Goal: Information Seeking & Learning: Learn about a topic

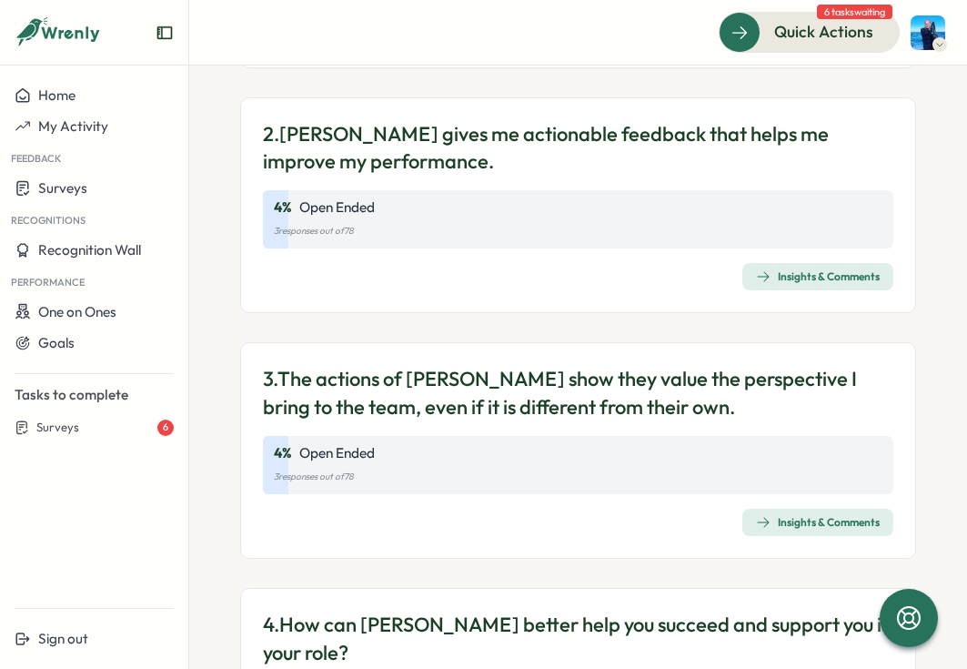
scroll to position [533, 0]
click at [65, 177] on button "Surveys" at bounding box center [94, 188] width 188 height 32
click at [67, 165] on div "Feedback" at bounding box center [94, 157] width 188 height 30
click at [59, 196] on span "Surveys" at bounding box center [62, 187] width 49 height 17
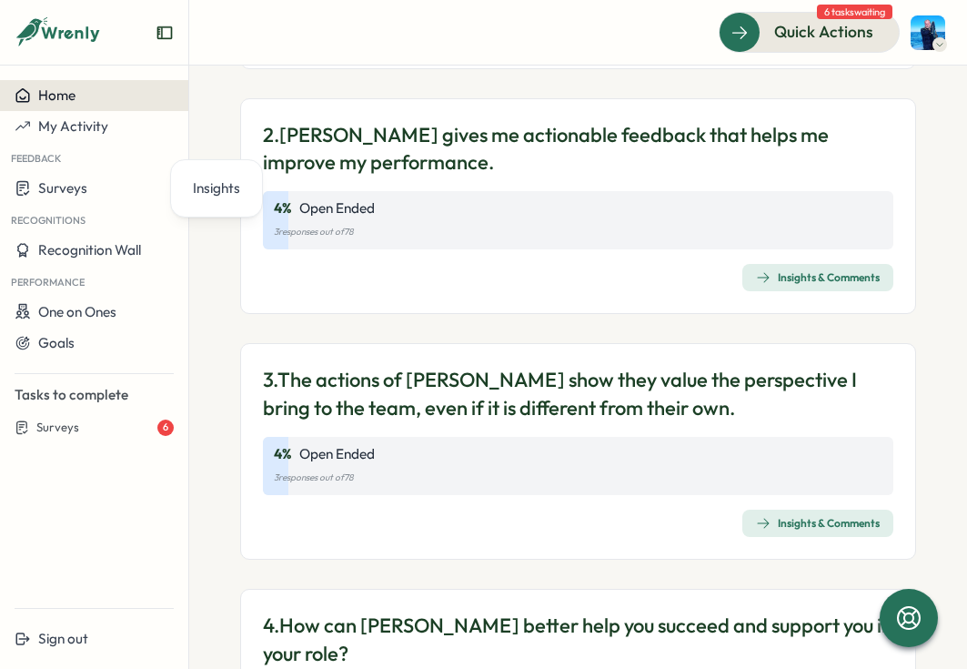
click at [116, 98] on div "Home" at bounding box center [94, 95] width 159 height 16
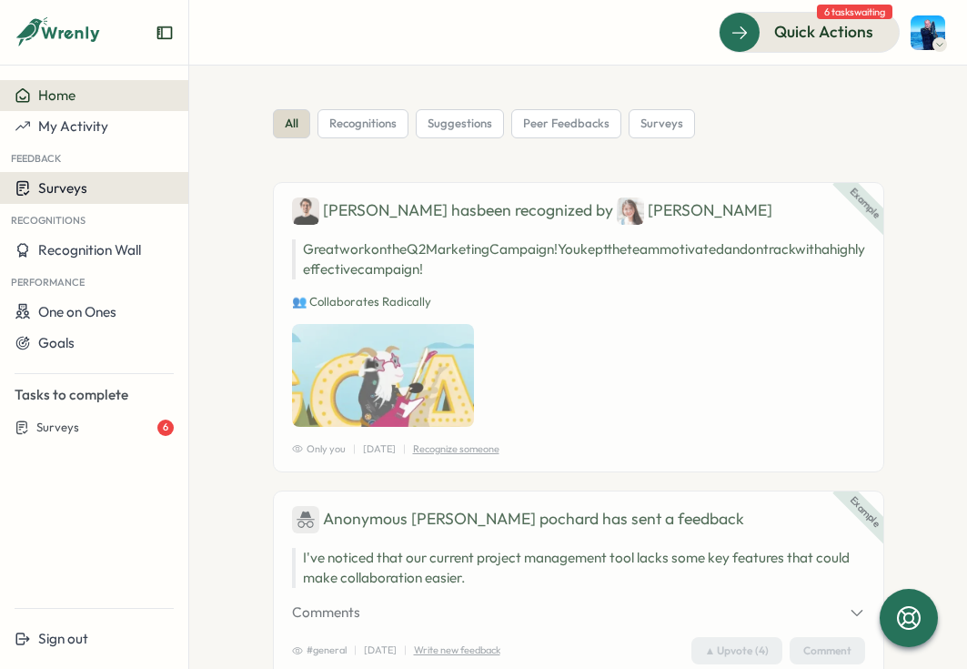
click at [72, 201] on button "Surveys" at bounding box center [94, 188] width 188 height 32
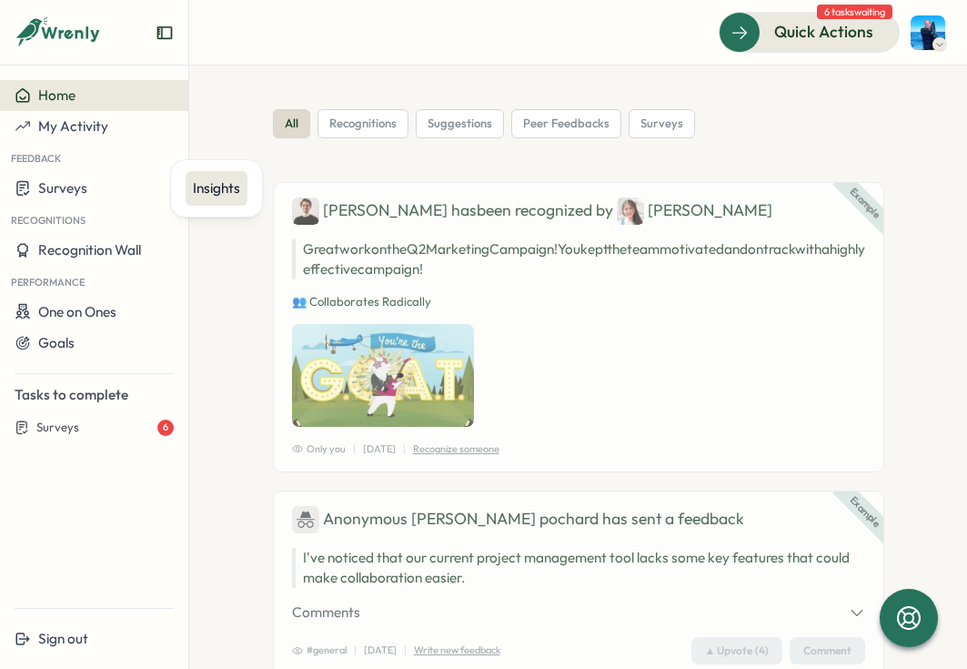
click at [220, 190] on div "Insights" at bounding box center [216, 188] width 47 height 20
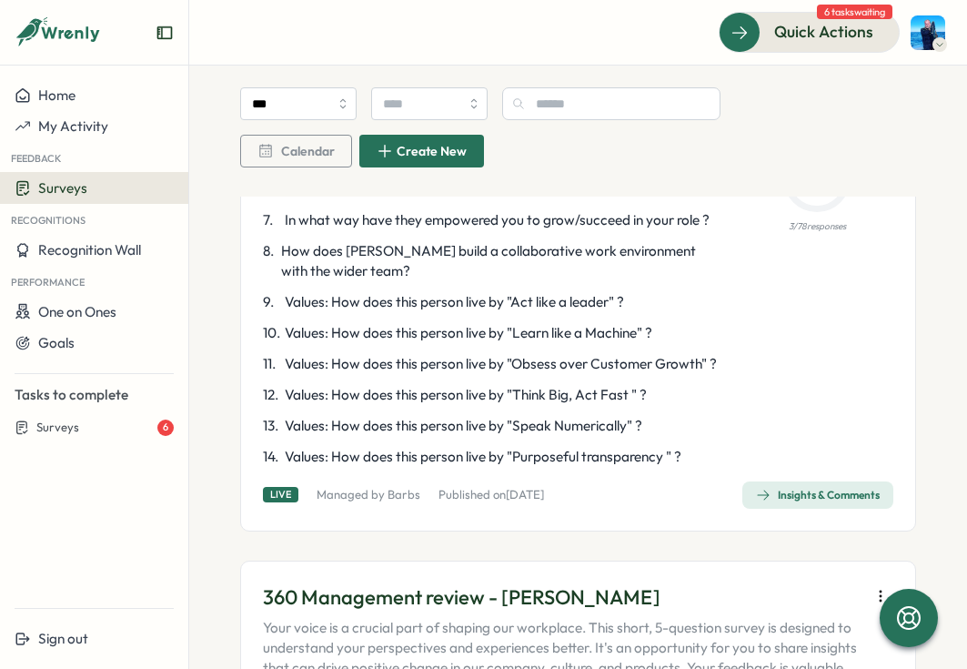
scroll to position [2261, 0]
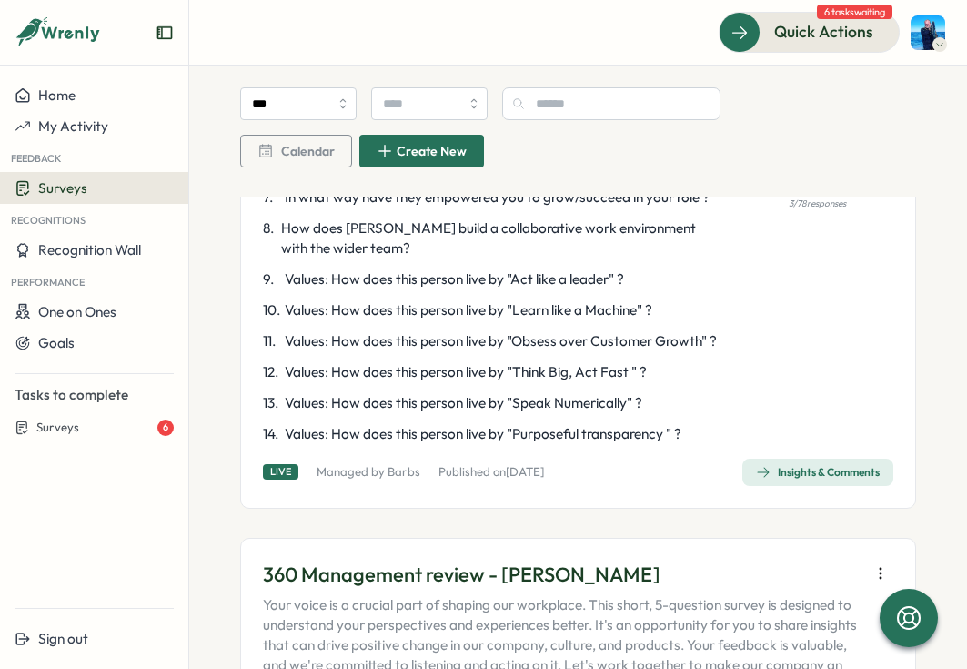
click at [782, 479] on div "Insights & Comments" at bounding box center [818, 472] width 124 height 15
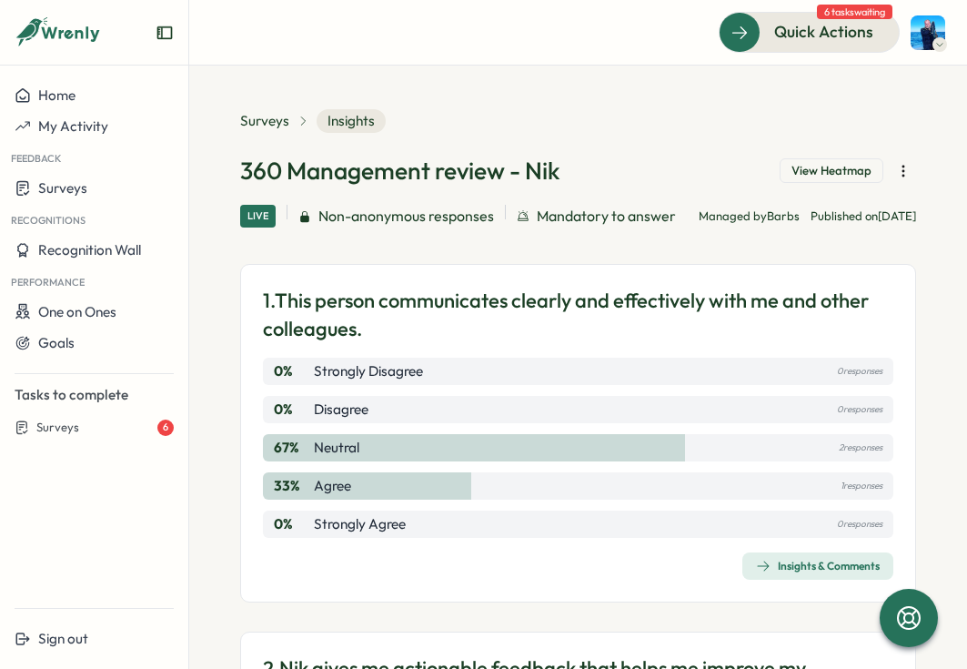
click at [814, 185] on div "360 Management review - Nik View Heatmap" at bounding box center [578, 171] width 676 height 32
click at [814, 186] on div "360 Management review - Nik View Heatmap" at bounding box center [578, 171] width 676 height 32
click at [640, 382] on div "1. This person communicates clearly and effectively with me and other colleague…" at bounding box center [578, 433] width 630 height 293
click at [804, 573] on div "Insights & Comments" at bounding box center [818, 566] width 124 height 15
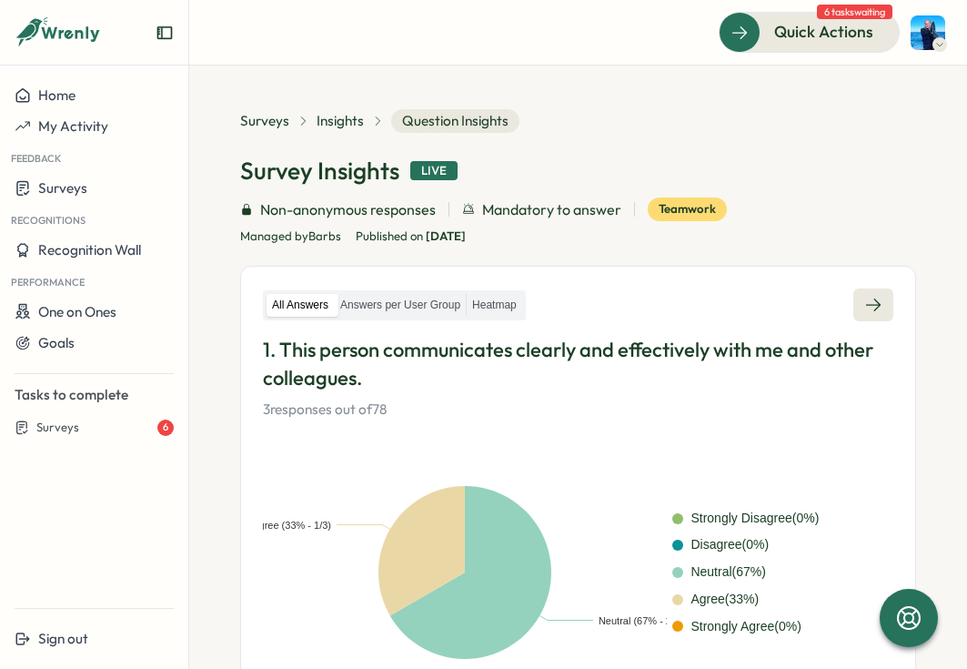
click at [869, 297] on icon at bounding box center [873, 305] width 18 height 18
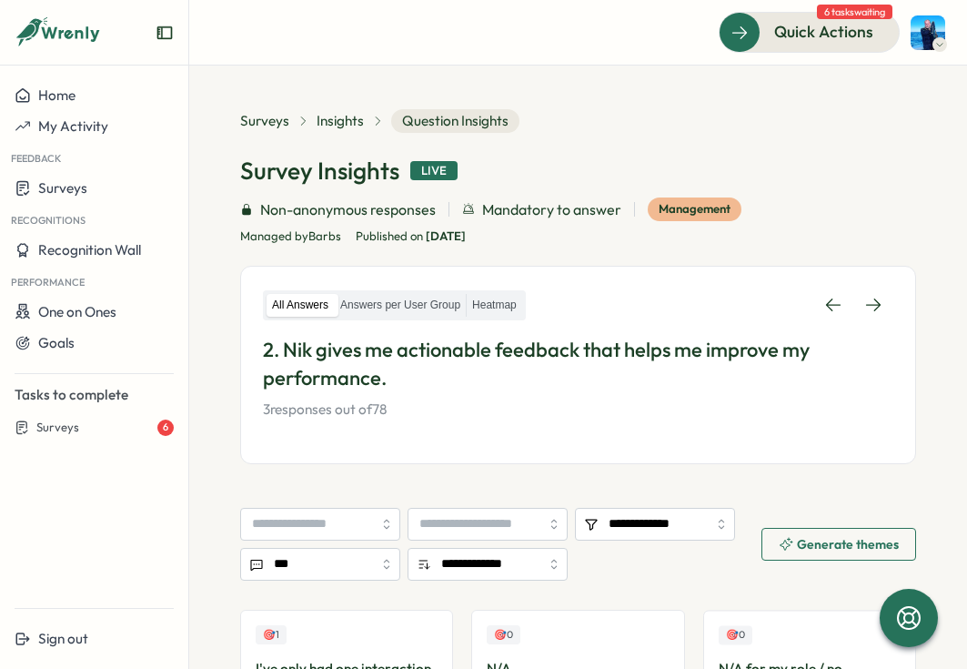
scroll to position [265, 0]
